Goal: Information Seeking & Learning: Learn about a topic

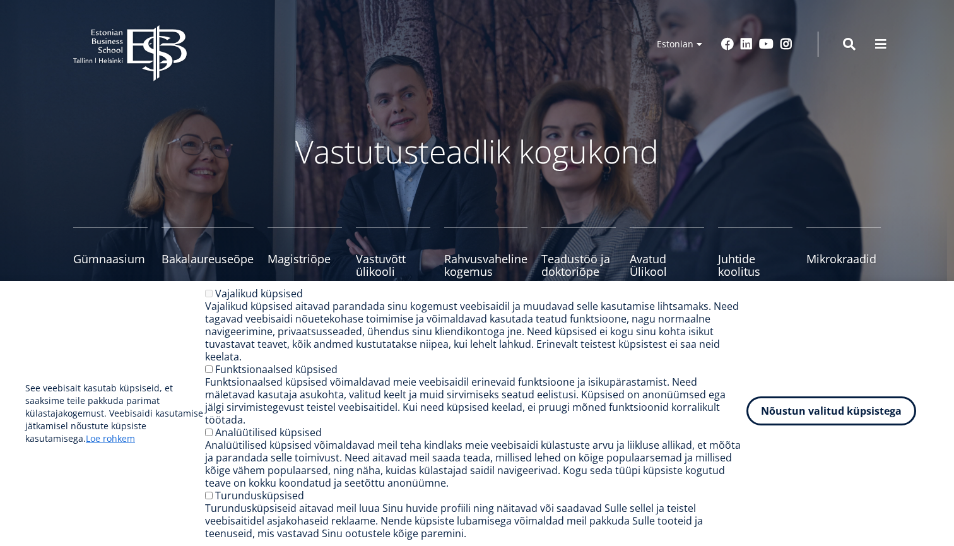
click at [853, 411] on button "Nõustun valitud küpsistega" at bounding box center [831, 410] width 170 height 29
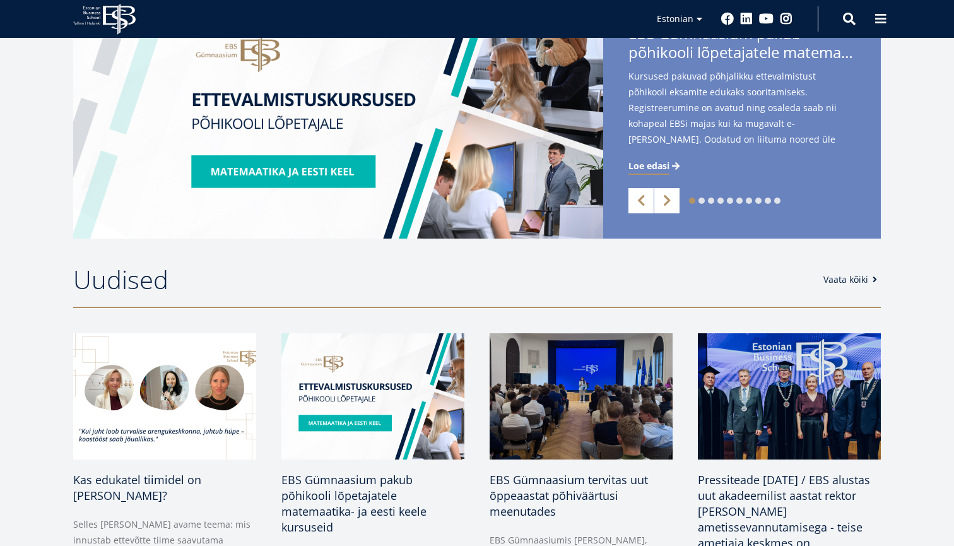
scroll to position [522, 0]
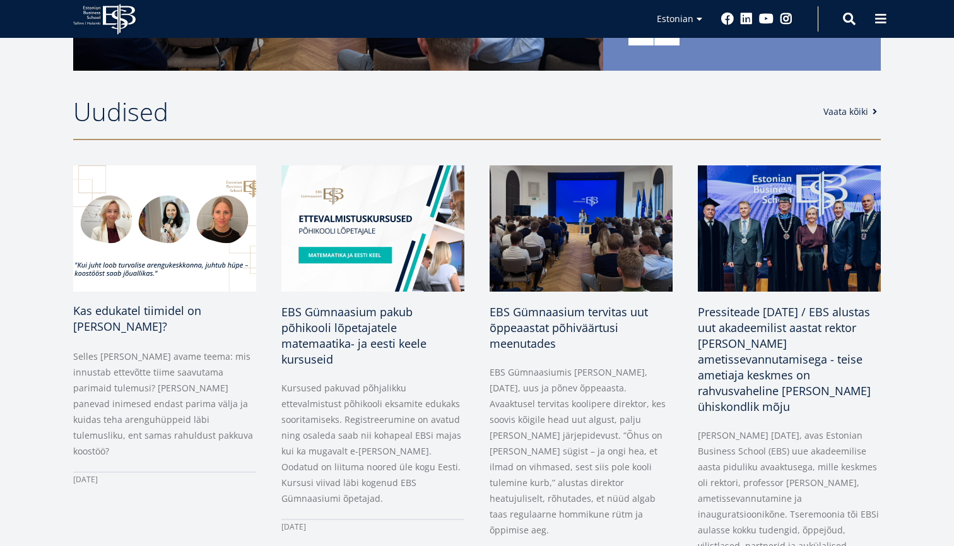
click at [91, 315] on span "Kas edukatel tiimidel on [PERSON_NAME]?" at bounding box center [137, 318] width 128 height 31
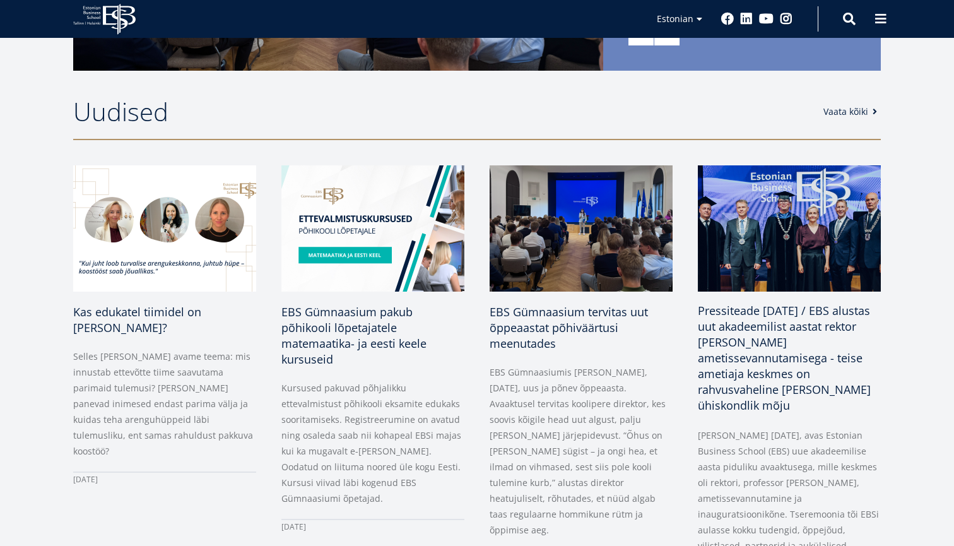
click at [745, 371] on span "Pressiteade 29.08.2025 / EBS alustas uut akadeemilist aastat rektor Meelis Kits…" at bounding box center [784, 358] width 173 height 110
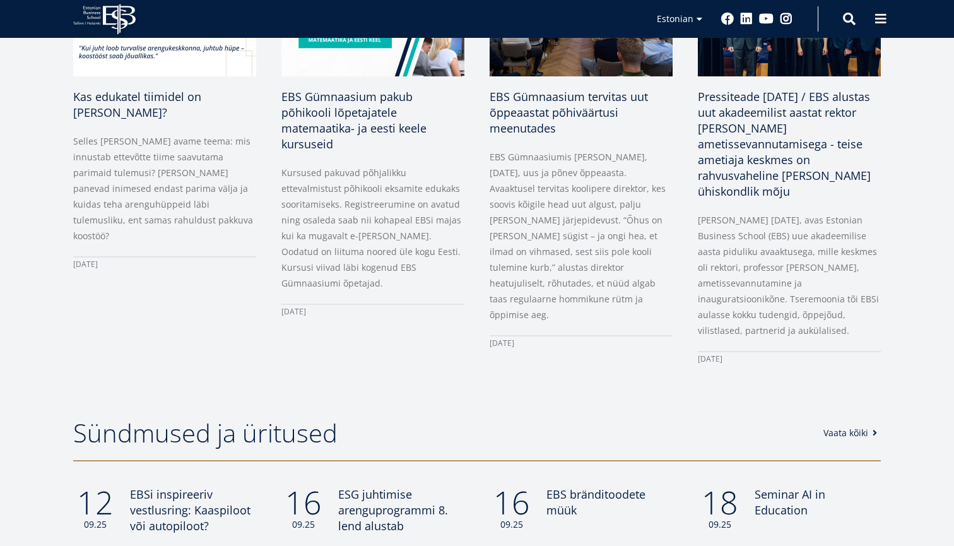
scroll to position [837, 0]
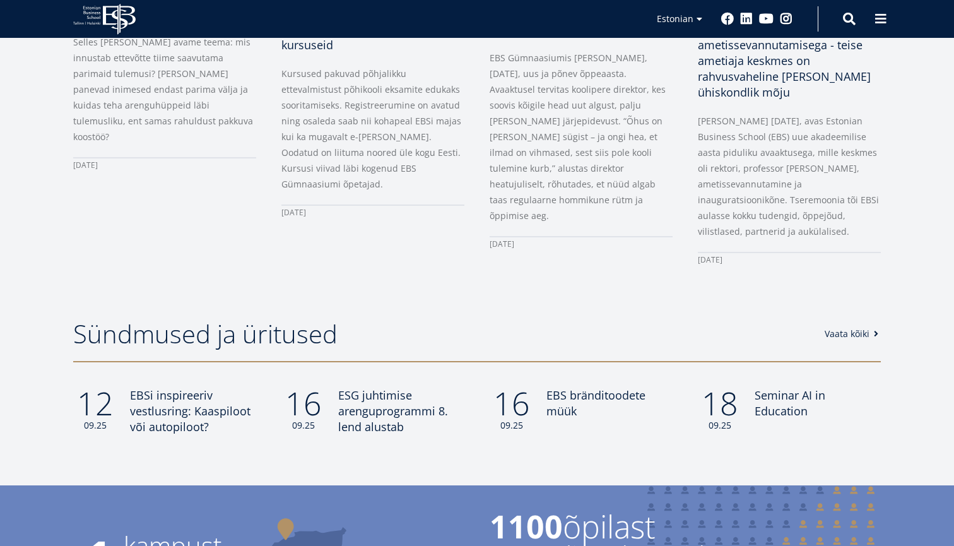
click at [839, 334] on link "Vaata kõiki" at bounding box center [853, 333] width 57 height 13
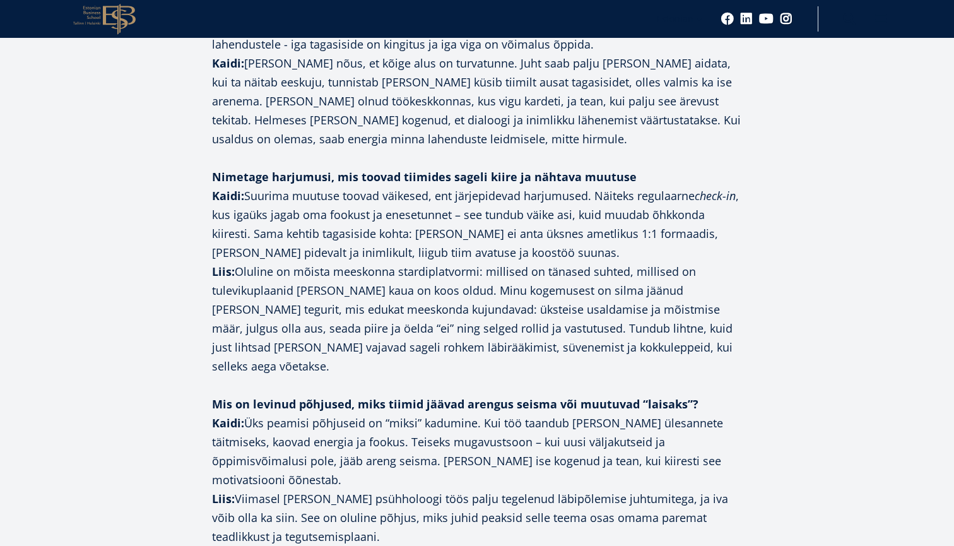
scroll to position [1435, 0]
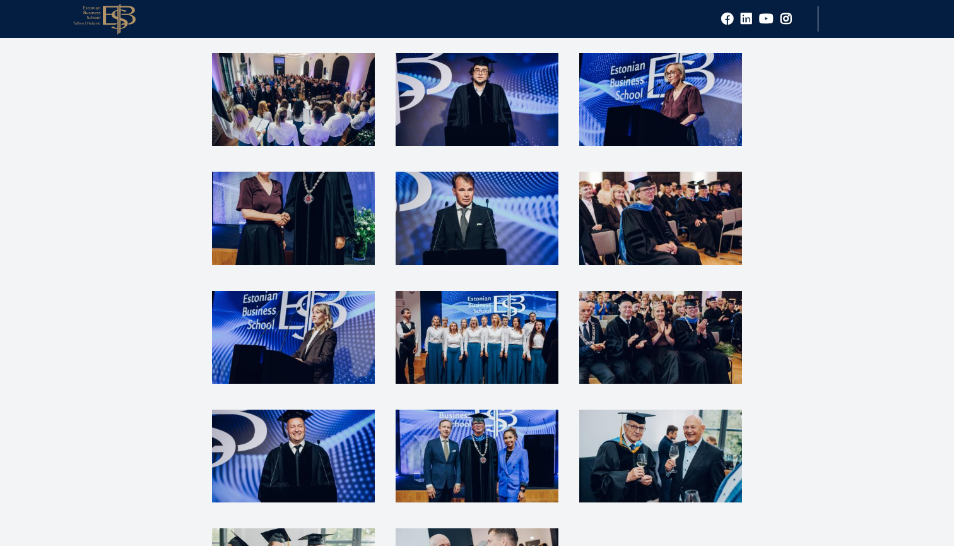
scroll to position [2750, 0]
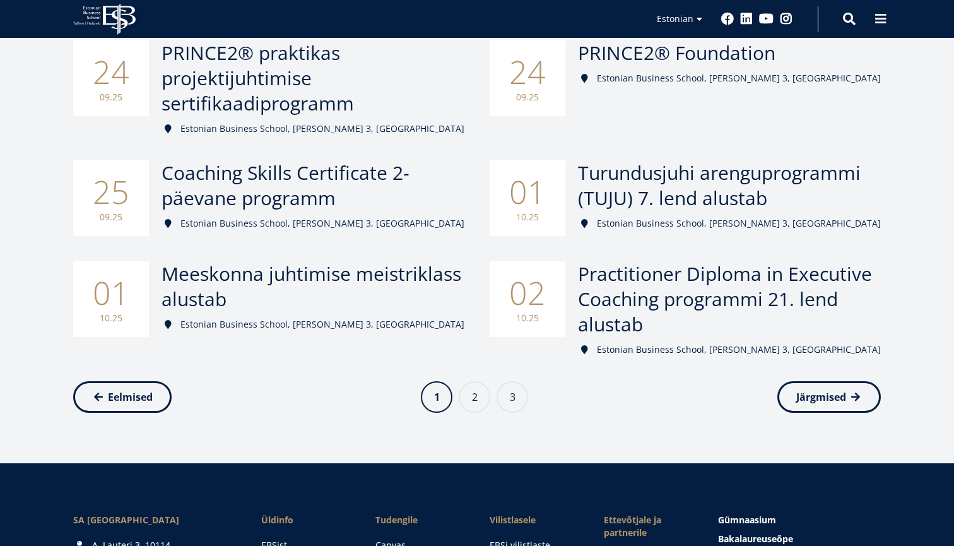
scroll to position [557, 0]
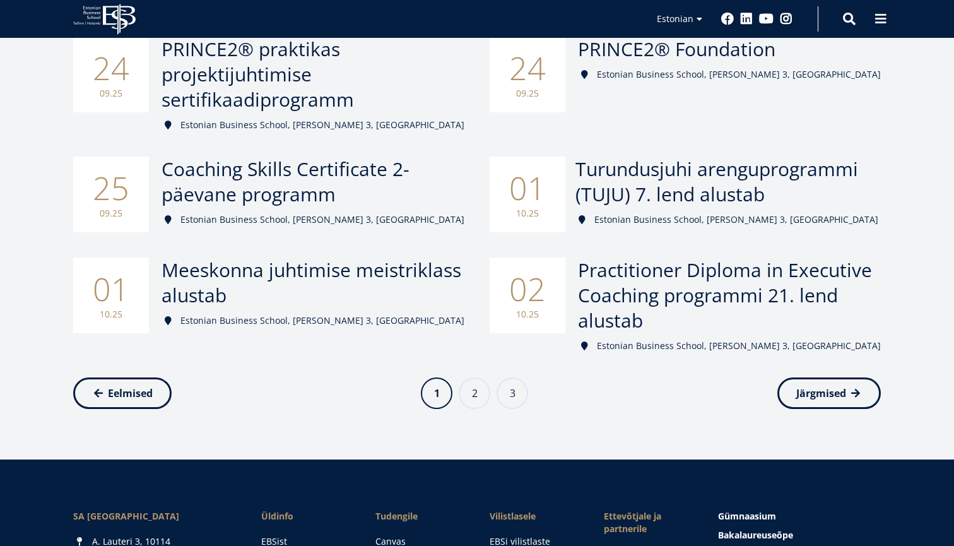
click at [666, 188] on span "Turundusjuhi arenguprogrammi (TUJU) 7. lend alustab" at bounding box center [716, 181] width 283 height 51
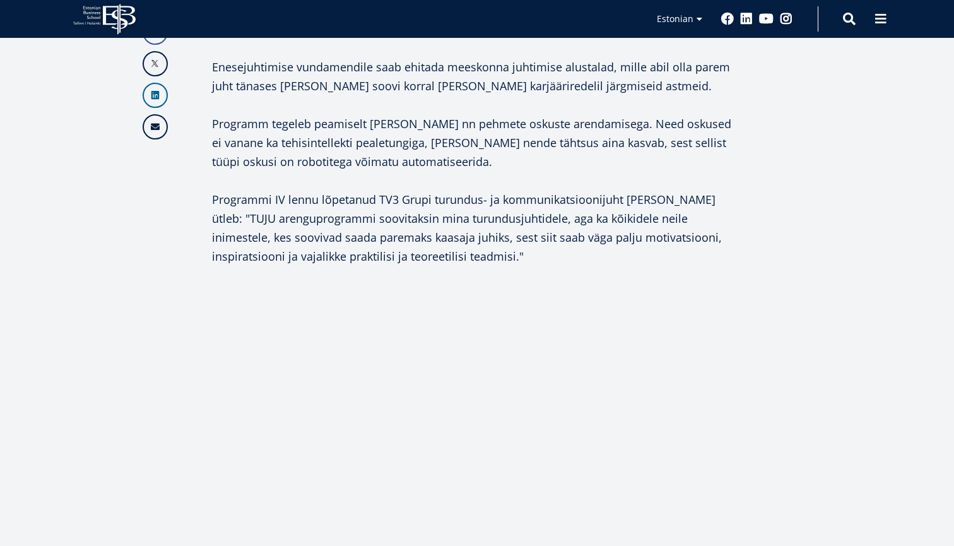
scroll to position [428, 0]
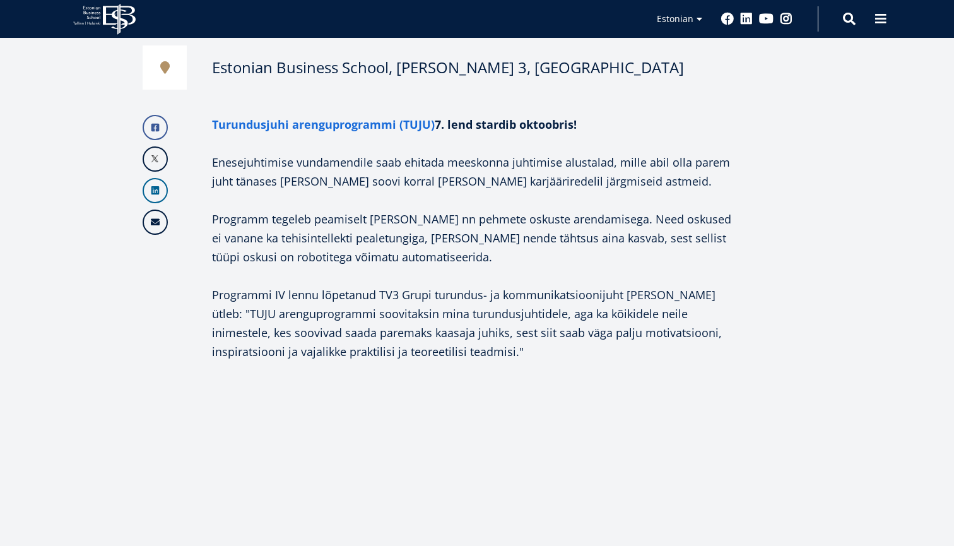
click at [310, 122] on link "Turundusjuhi arenguprogrammi (TUJU)" at bounding box center [323, 124] width 223 height 19
